Goal: Task Accomplishment & Management: Manage account settings

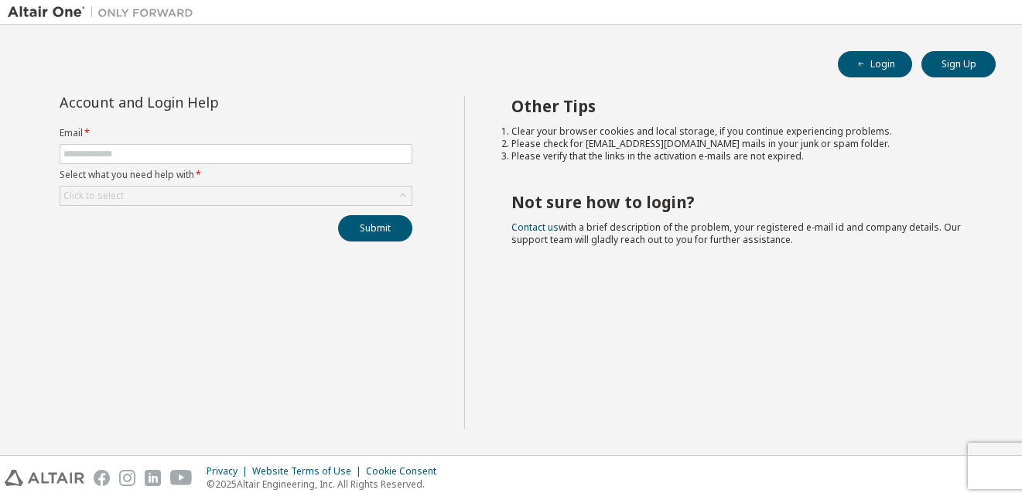
click at [243, 180] on label "Select what you need help with *" at bounding box center [236, 175] width 353 height 12
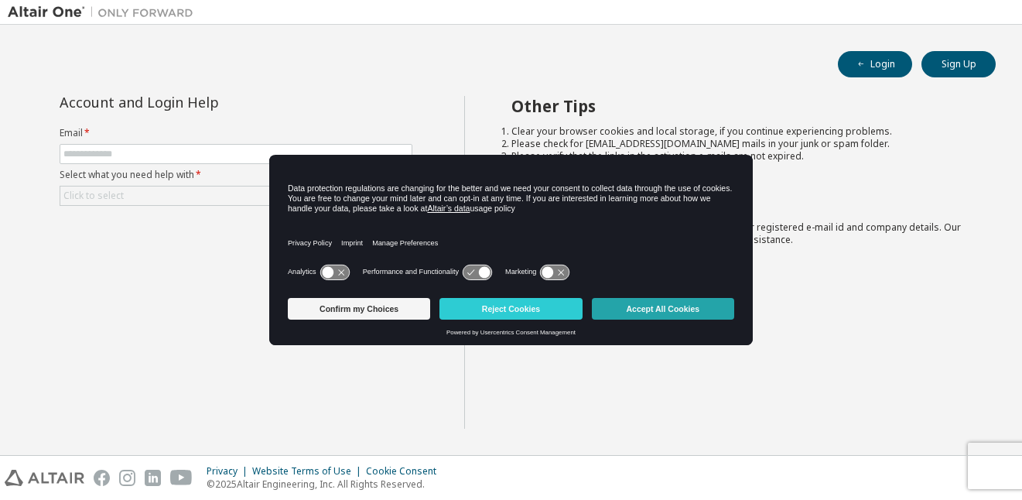
click at [663, 307] on button "Accept All Cookies" at bounding box center [663, 309] width 142 height 22
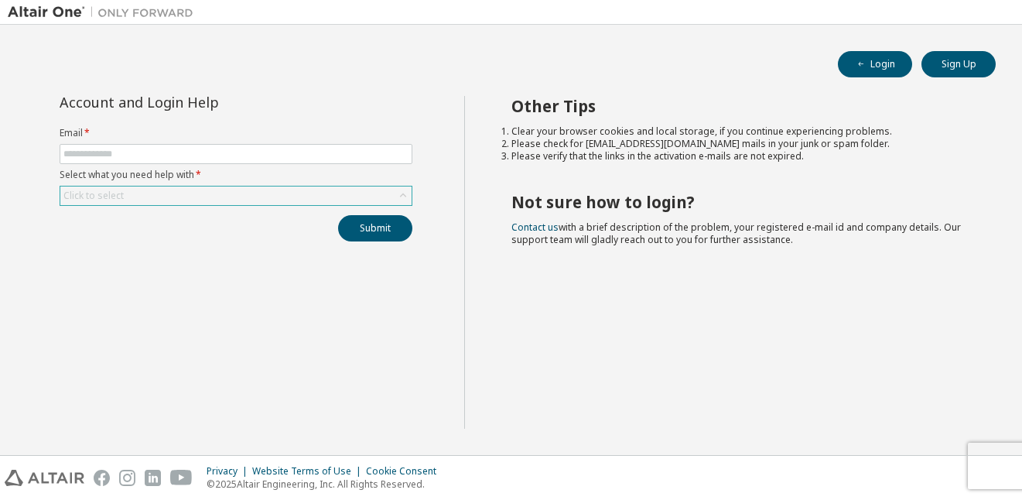
click at [407, 194] on icon at bounding box center [403, 195] width 15 height 15
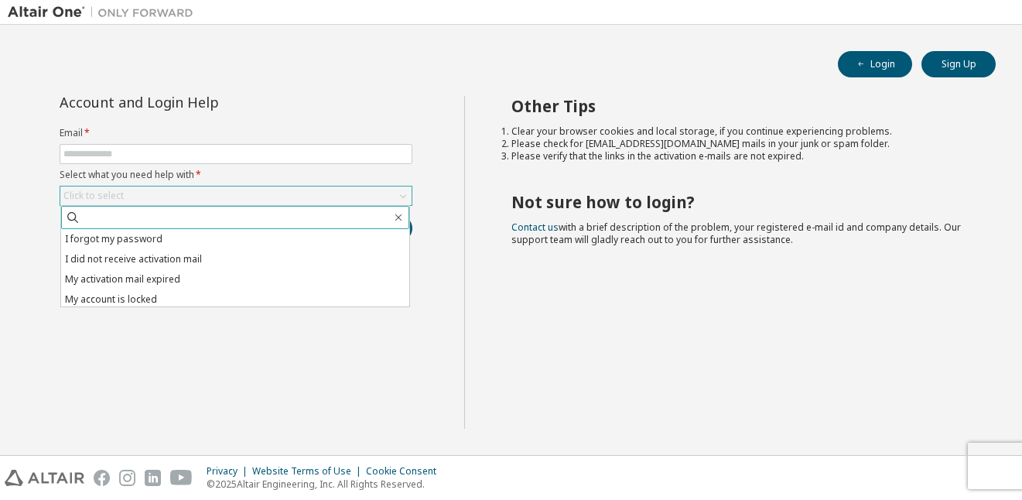
click at [220, 238] on li "I forgot my password" at bounding box center [235, 239] width 348 height 20
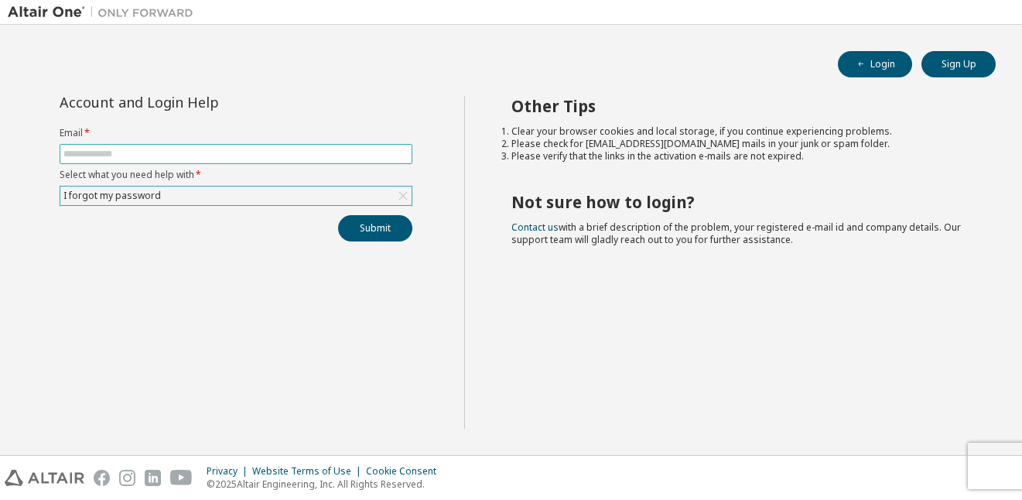
click at [190, 152] on input "text" at bounding box center [235, 154] width 345 height 12
type input "**********"
click at [375, 220] on button "Submit" at bounding box center [375, 228] width 74 height 26
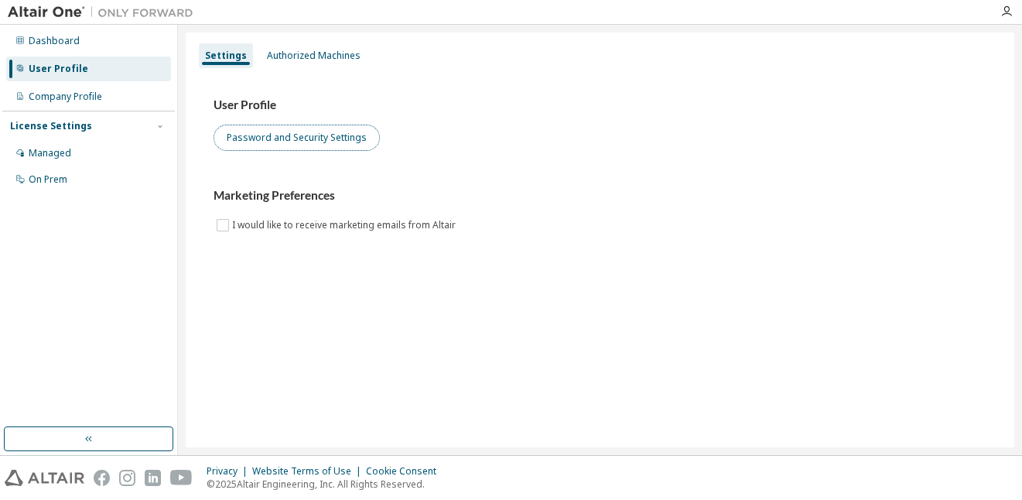
click at [326, 128] on button "Password and Security Settings" at bounding box center [297, 138] width 166 height 26
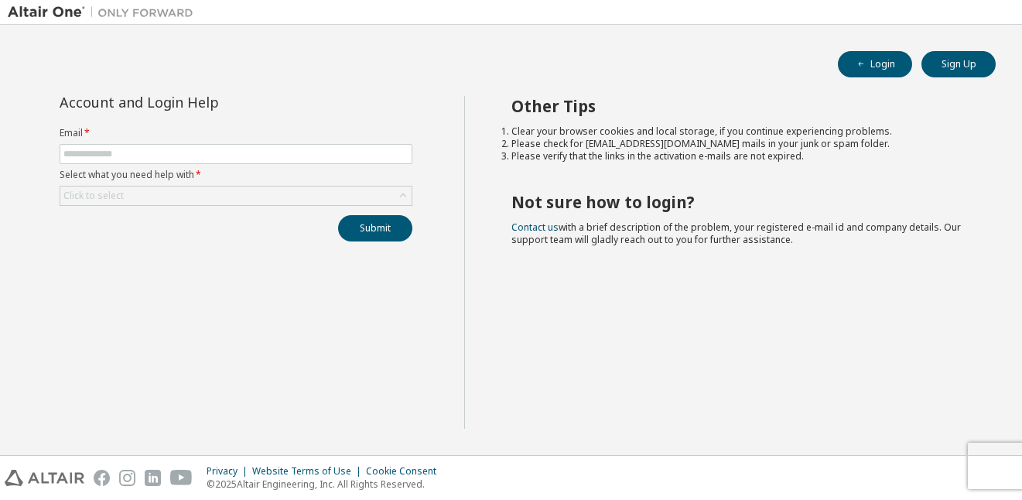
click at [335, 165] on form "Email * Select what you need help with * Click to select" at bounding box center [236, 166] width 353 height 79
click at [351, 151] on input "text" at bounding box center [235, 154] width 345 height 12
type input "**********"
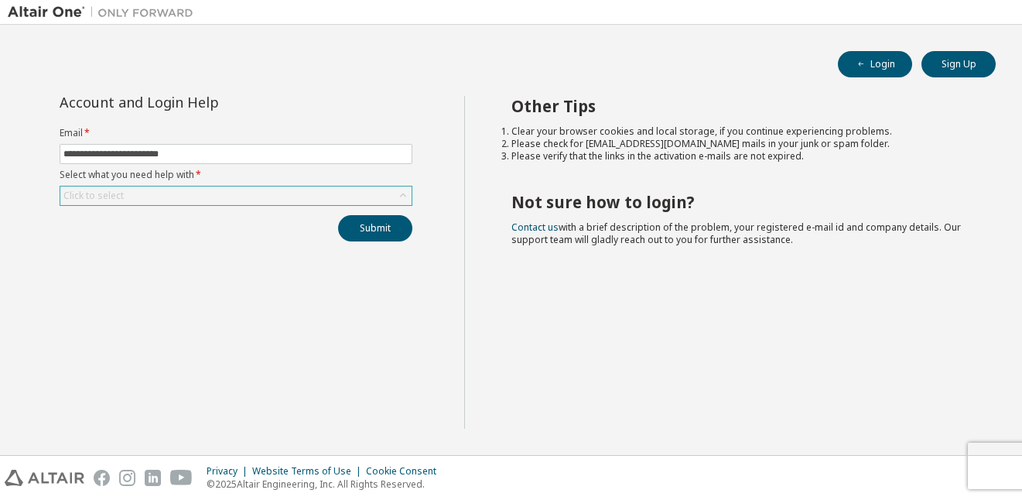
click at [211, 192] on div "Click to select" at bounding box center [235, 196] width 351 height 19
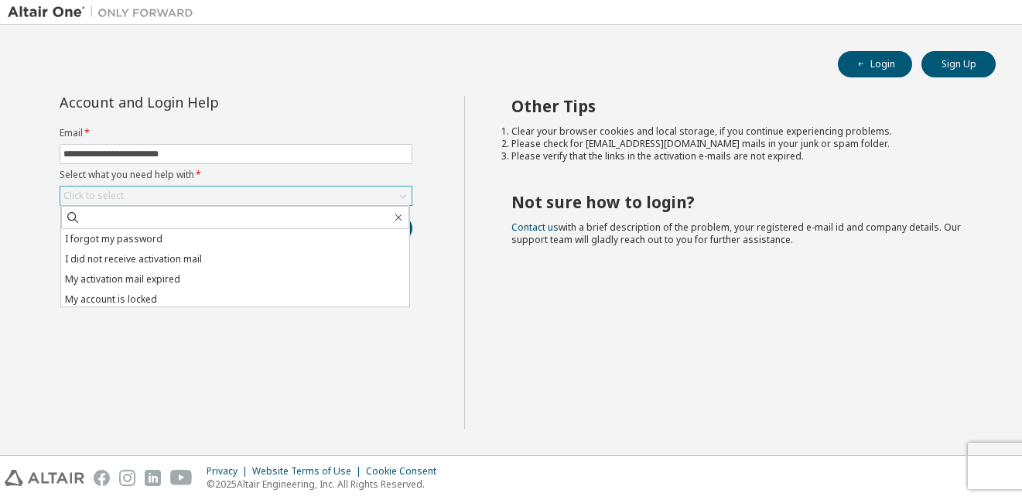
click at [402, 192] on icon at bounding box center [403, 195] width 15 height 15
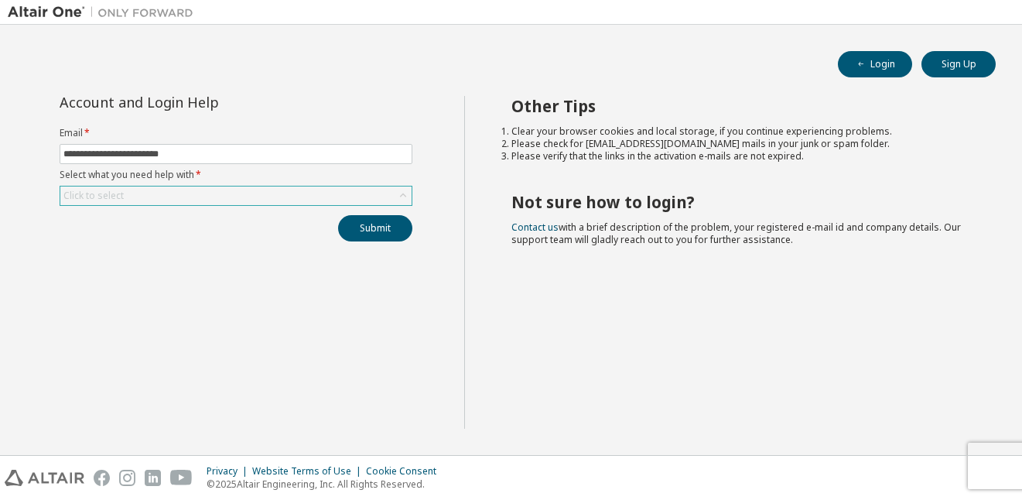
click at [409, 193] on icon at bounding box center [403, 195] width 15 height 15
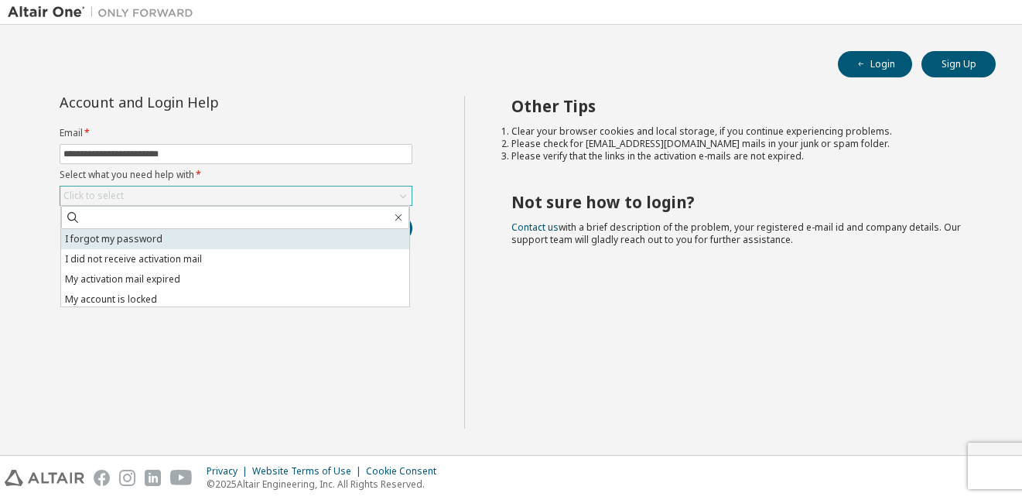
click at [271, 248] on li "I forgot my password" at bounding box center [235, 239] width 348 height 20
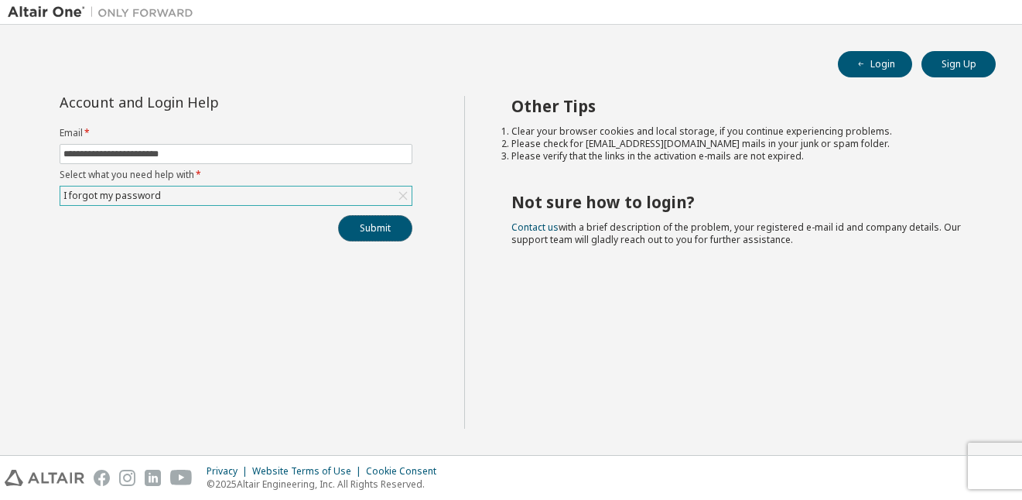
click at [381, 237] on button "Submit" at bounding box center [375, 228] width 74 height 26
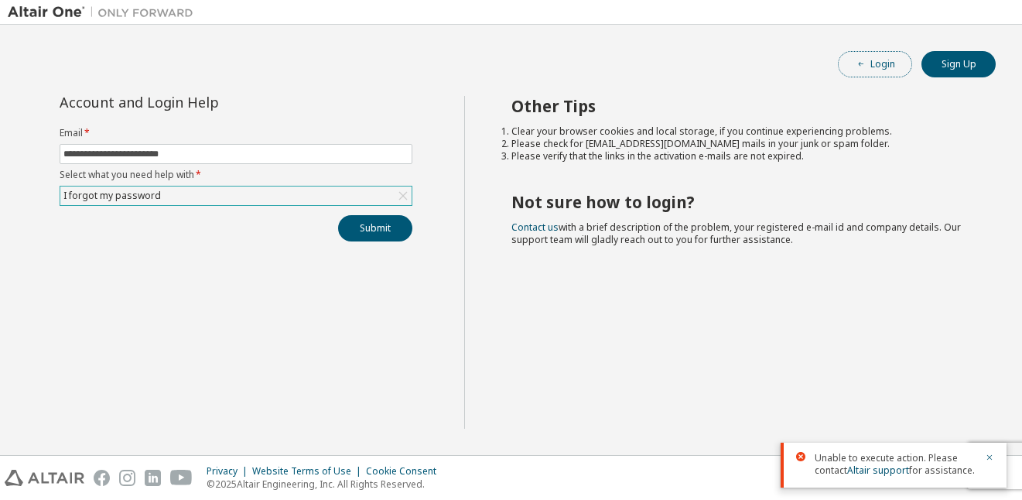
click at [883, 60] on button "Login" at bounding box center [875, 64] width 74 height 26
